Goal: Task Accomplishment & Management: Manage account settings

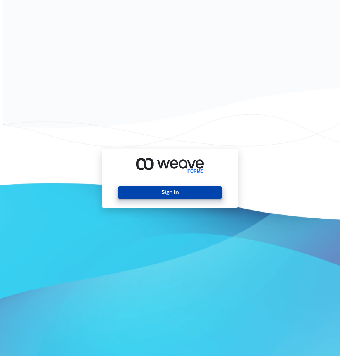
click at [164, 192] on button "Sign In" at bounding box center [170, 192] width 104 height 12
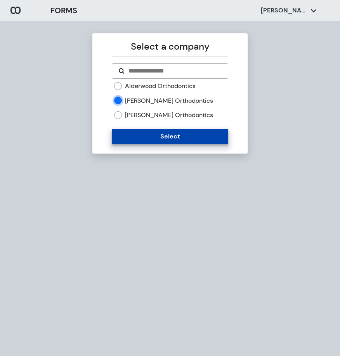
click at [144, 134] on button "Select" at bounding box center [170, 137] width 116 height 16
